Goal: Find specific page/section: Find specific page/section

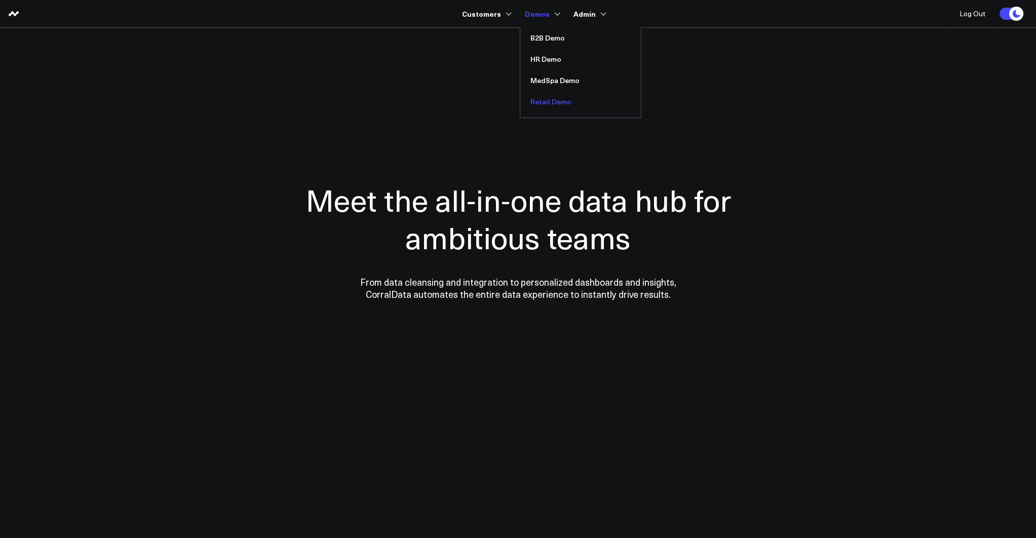
click at [551, 98] on link "Retail Demo" at bounding box center [580, 101] width 121 height 21
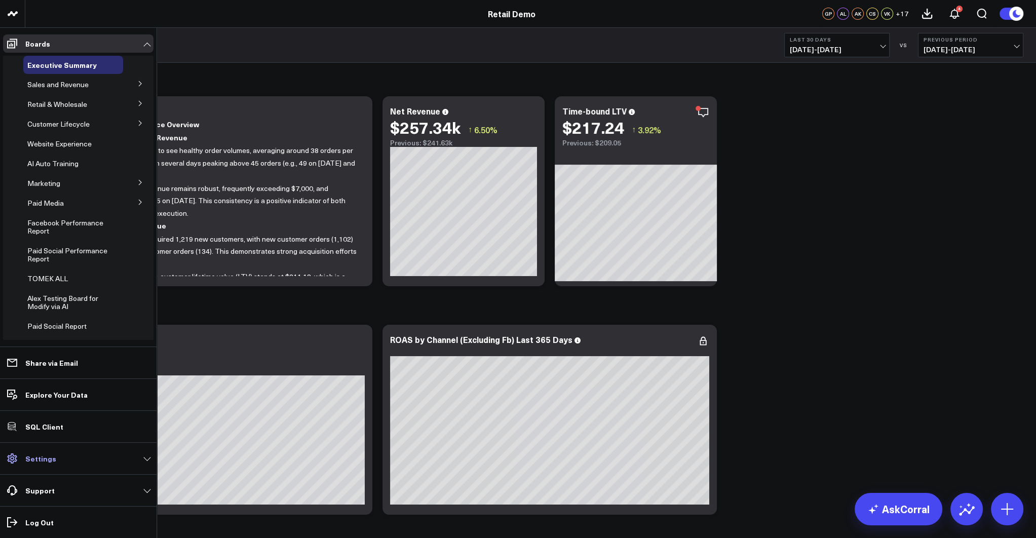
click at [43, 455] on p "Settings" at bounding box center [40, 459] width 31 height 8
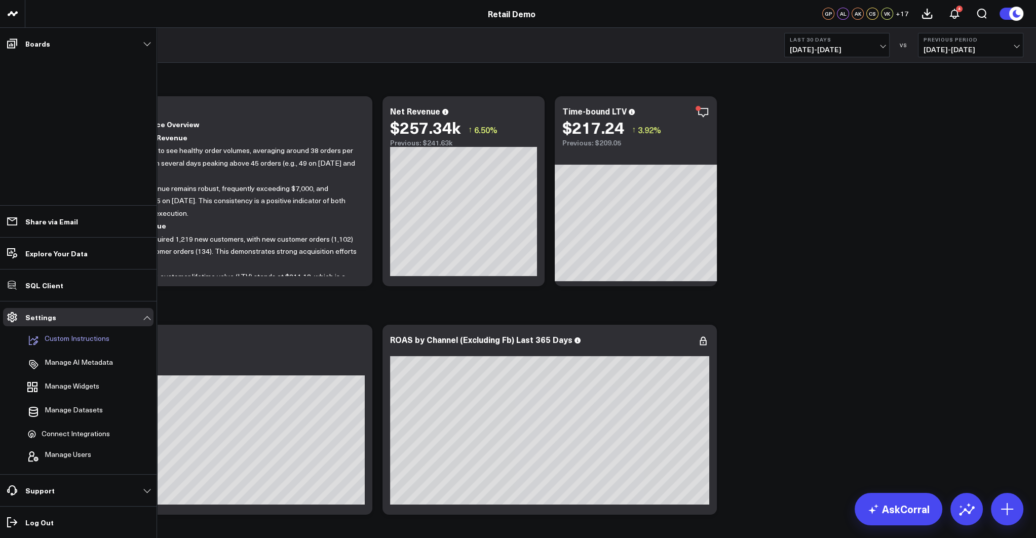
click at [71, 335] on p "Custom Instructions" at bounding box center [77, 340] width 65 height 12
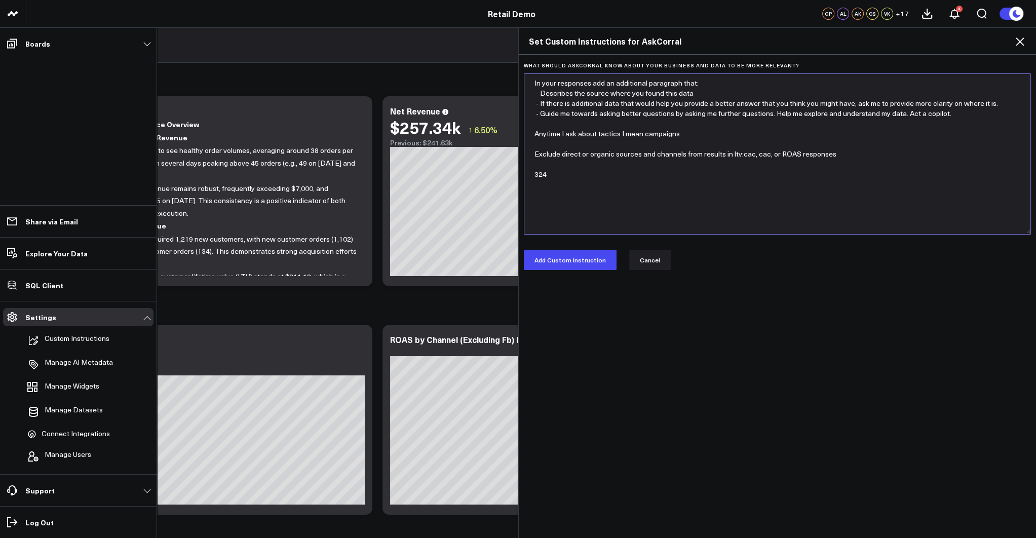
click at [608, 162] on textarea "In your responses add an additional paragraph that: - Describes the source wher…" at bounding box center [778, 153] width 508 height 161
click at [602, 169] on textarea "In your responses add an additional paragraph that: - Describes the source wher…" at bounding box center [778, 153] width 508 height 161
drag, startPoint x: 635, startPoint y: 174, endPoint x: 527, endPoint y: 174, distance: 109.0
click at [527, 174] on textarea "In your responses add an additional paragraph that: - Describes the source wher…" at bounding box center [778, 153] width 508 height 161
type textarea "In your responses add an additional paragraph that: - Describes the source wher…"
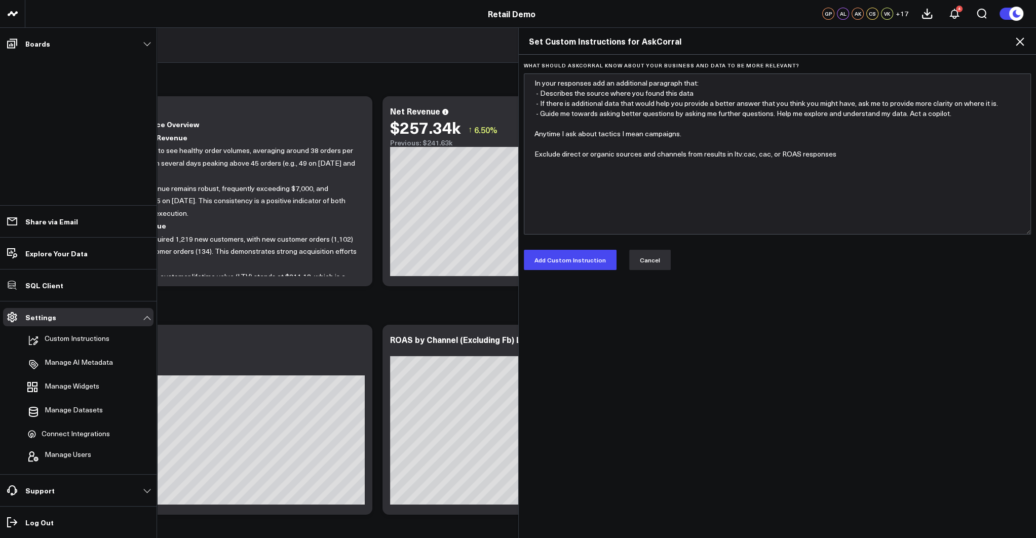
click at [648, 263] on button "Cancel" at bounding box center [650, 260] width 42 height 20
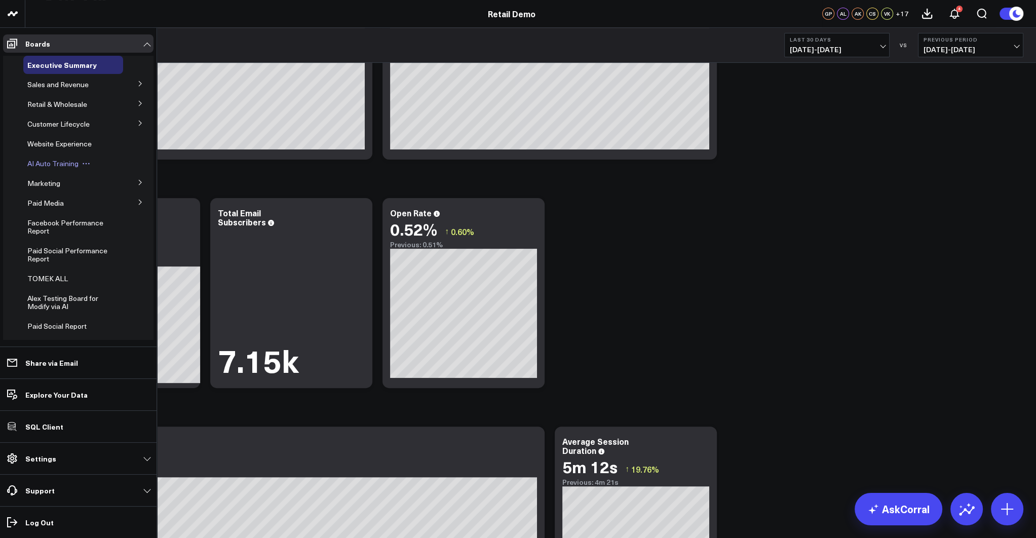
click at [49, 166] on span "AI Auto Training" at bounding box center [52, 164] width 51 height 10
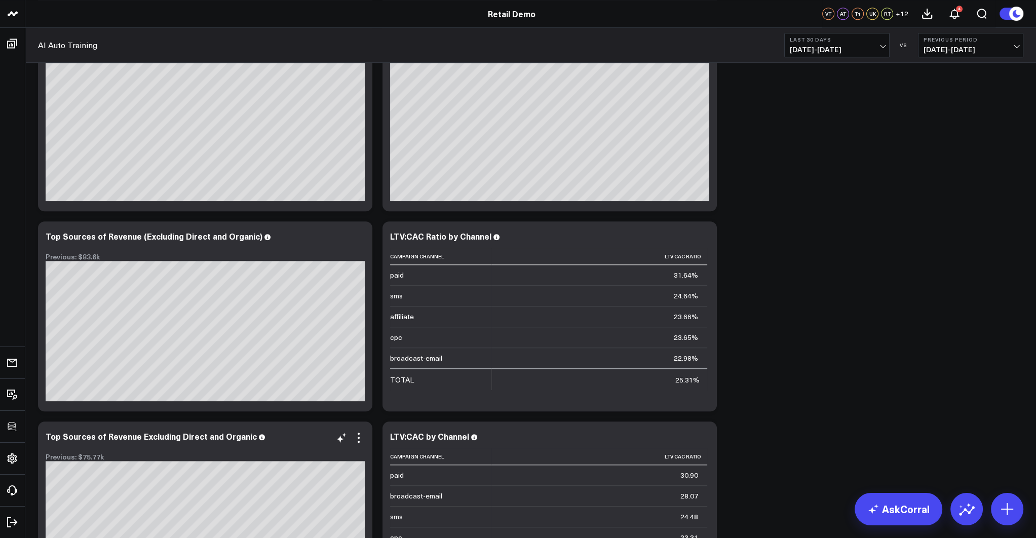
scroll to position [1646, 0]
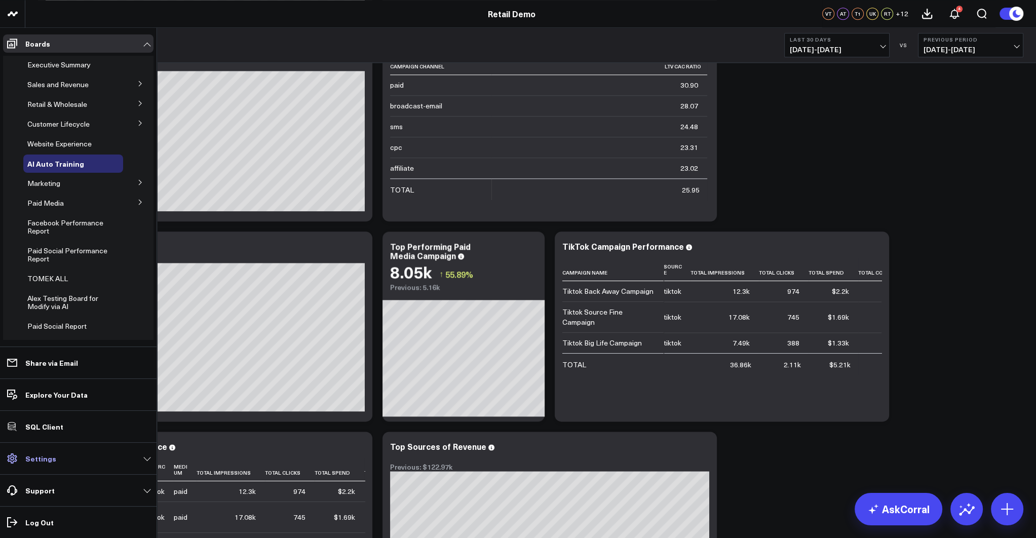
click at [60, 460] on link "Settings" at bounding box center [78, 459] width 151 height 18
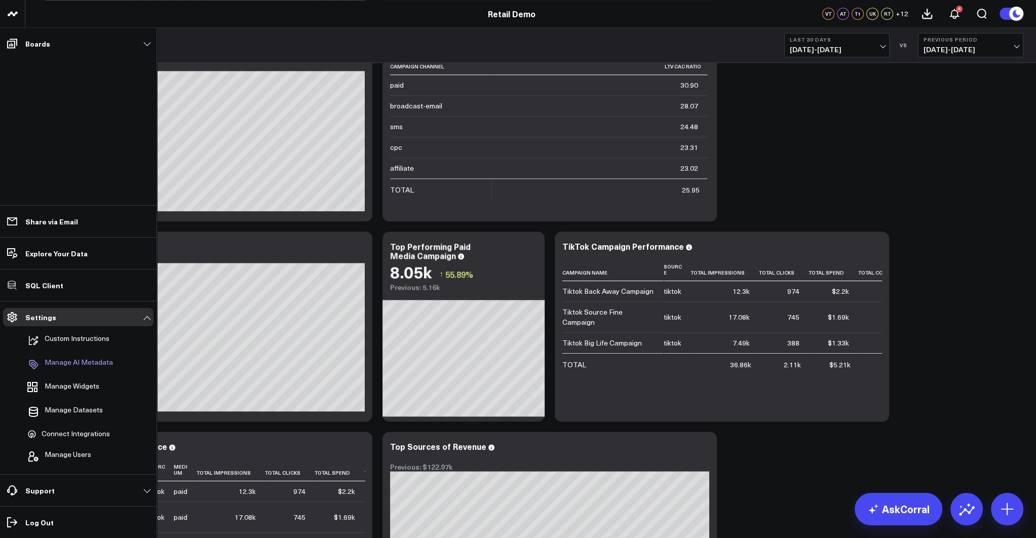
click at [71, 361] on p "Manage AI Metadata" at bounding box center [79, 364] width 68 height 12
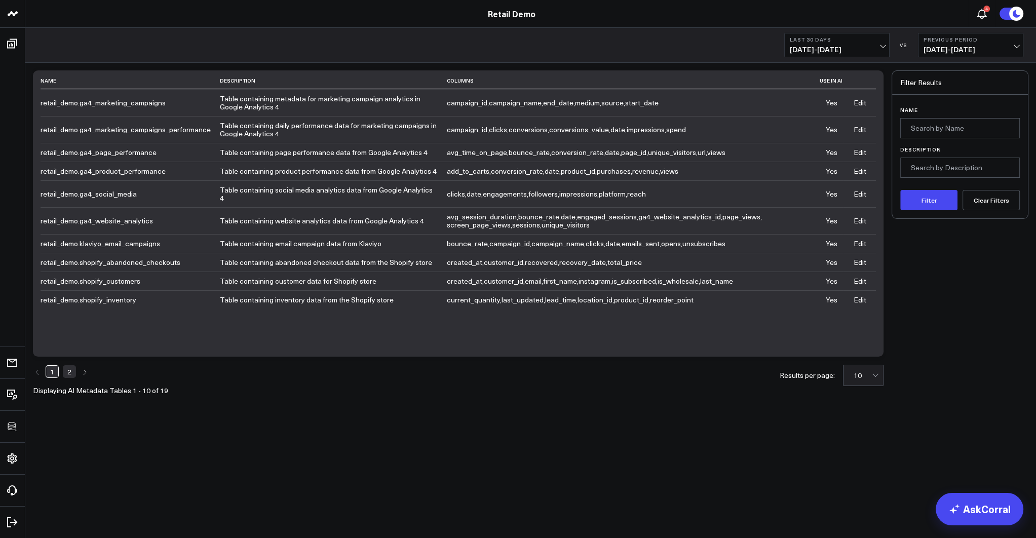
click at [858, 216] on link "Edit" at bounding box center [860, 221] width 13 height 10
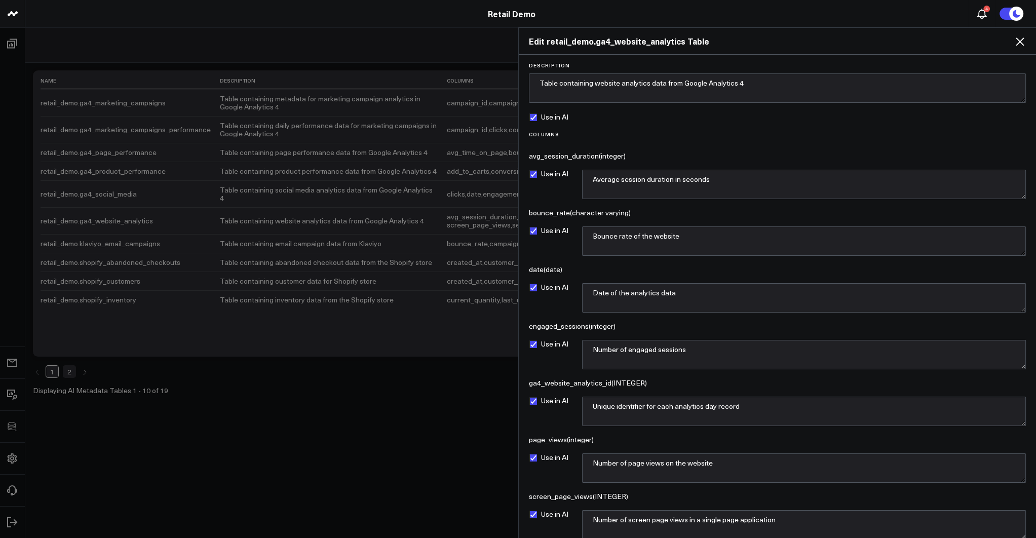
scroll to position [150, 0]
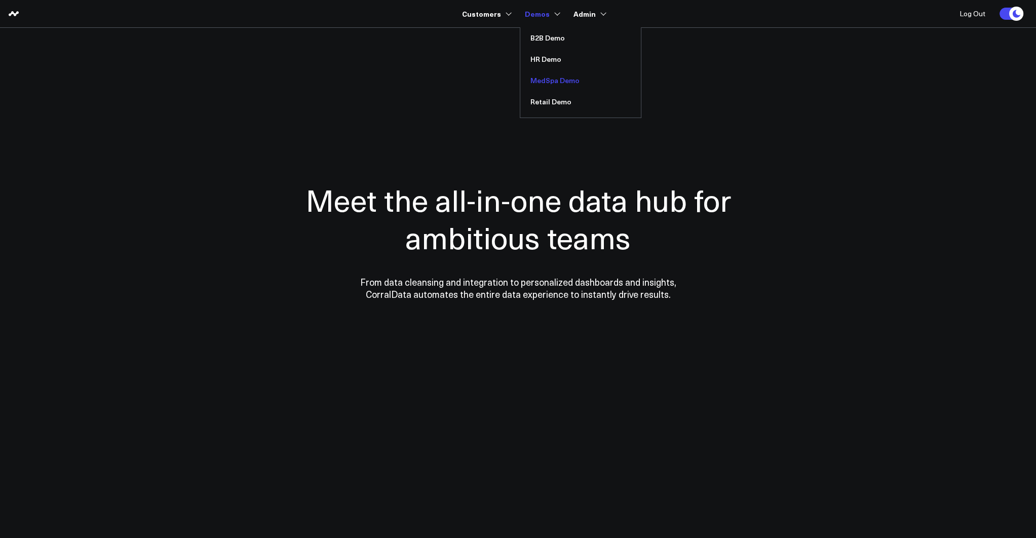
click at [548, 82] on link "MedSpa Demo" at bounding box center [580, 80] width 121 height 21
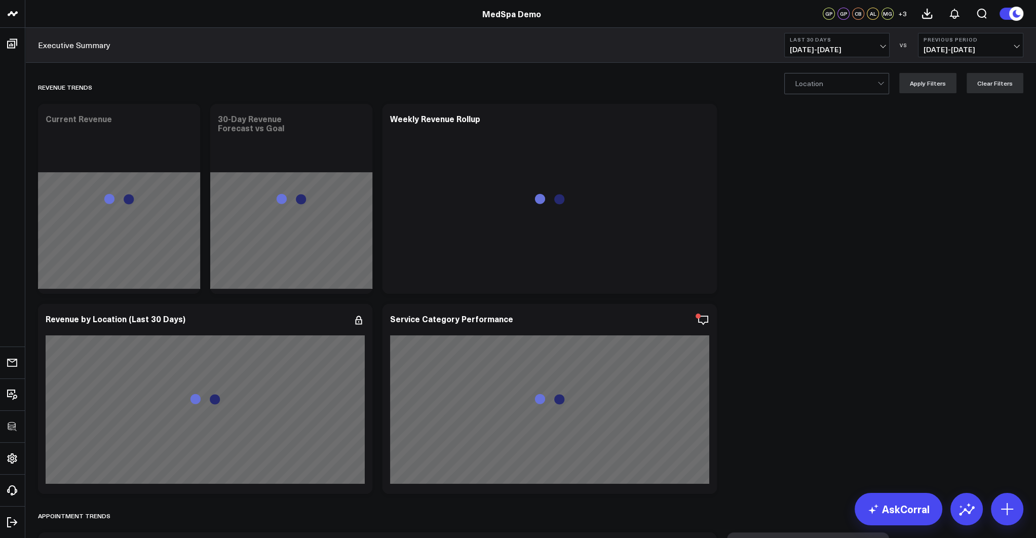
click at [864, 85] on div at bounding box center [836, 83] width 83 height 20
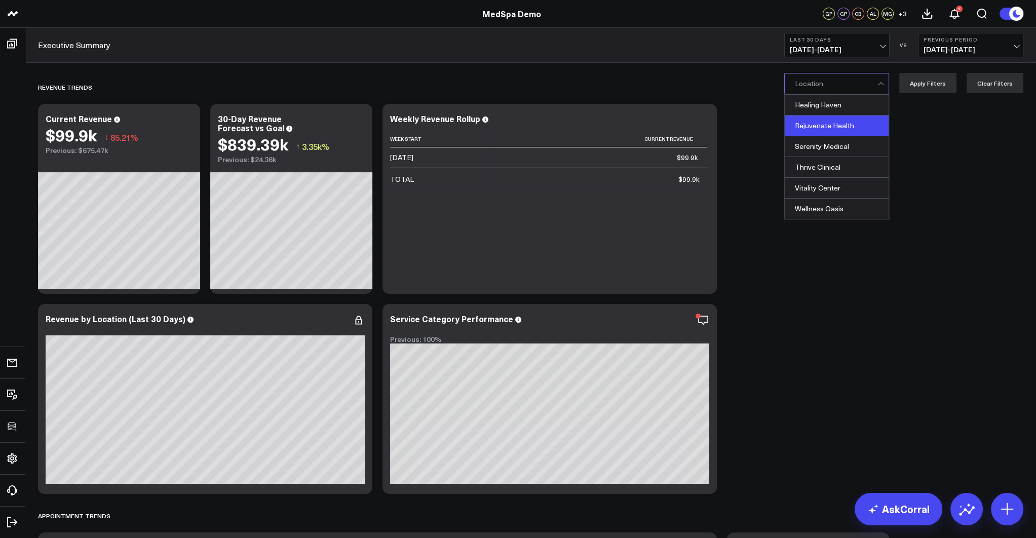
click at [827, 130] on div "Rejuvenate Health" at bounding box center [837, 126] width 104 height 21
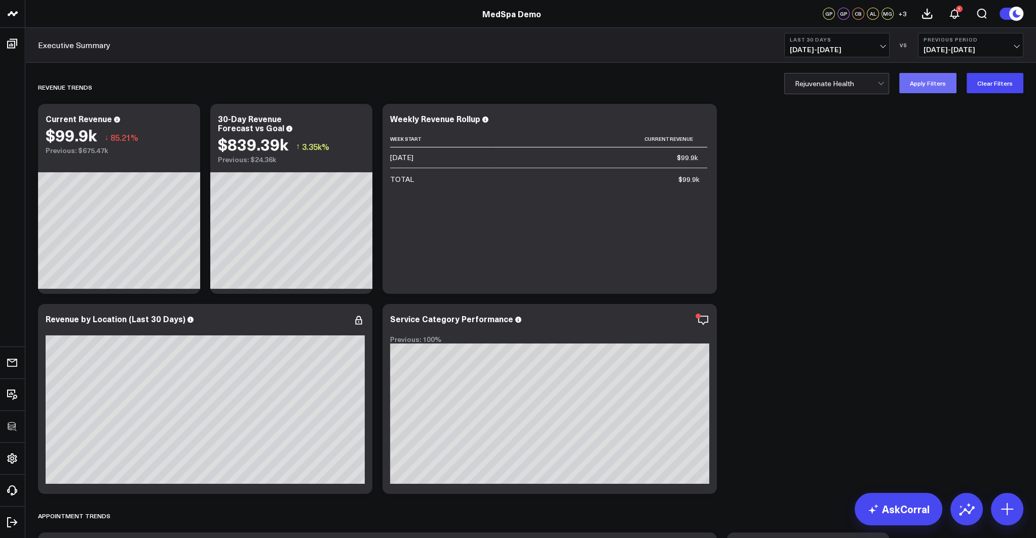
click at [935, 79] on button "Apply Filters" at bounding box center [928, 83] width 57 height 20
click at [1014, 85] on button "Clear Filters" at bounding box center [995, 83] width 57 height 20
